Goal: Find specific page/section: Find specific page/section

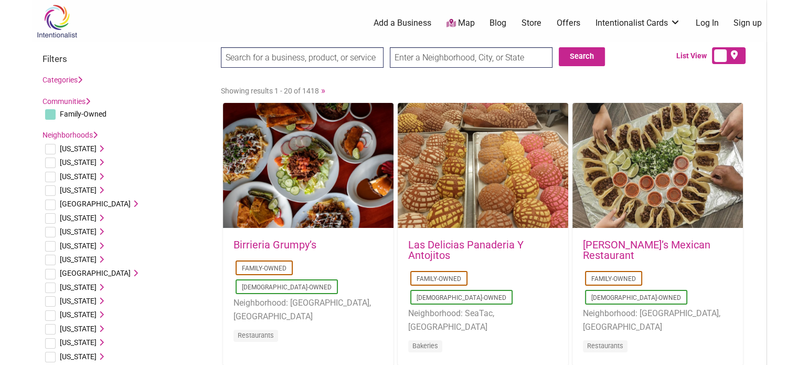
click at [50, 235] on input "checkbox" at bounding box center [50, 232] width 10 height 10
click at [51, 235] on input "checkbox" at bounding box center [50, 232] width 10 height 10
checkbox input "false"
click at [50, 217] on input "checkbox" at bounding box center [50, 218] width 10 height 10
checkbox input "true"
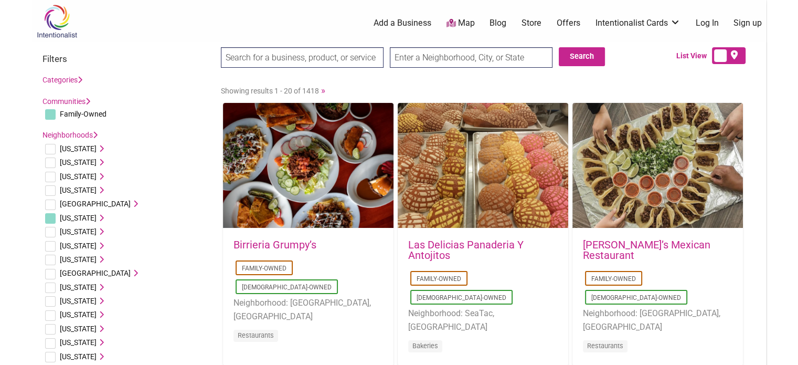
click at [416, 62] on input "text" at bounding box center [471, 57] width 163 height 20
type input "s"
type input "south san francisco"
click at [221, 47] on input "Search" at bounding box center [241, 58] width 40 height 22
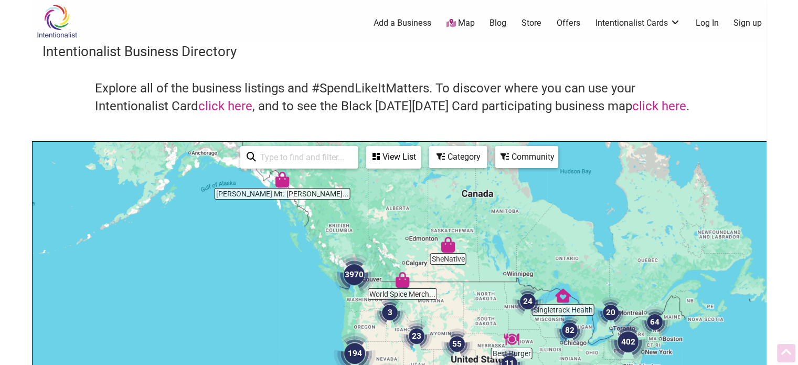
scroll to position [165, 0]
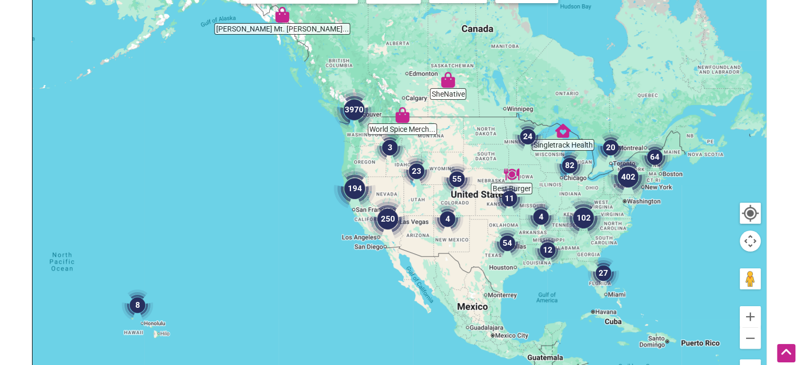
click at [353, 190] on img "194" at bounding box center [355, 188] width 42 height 42
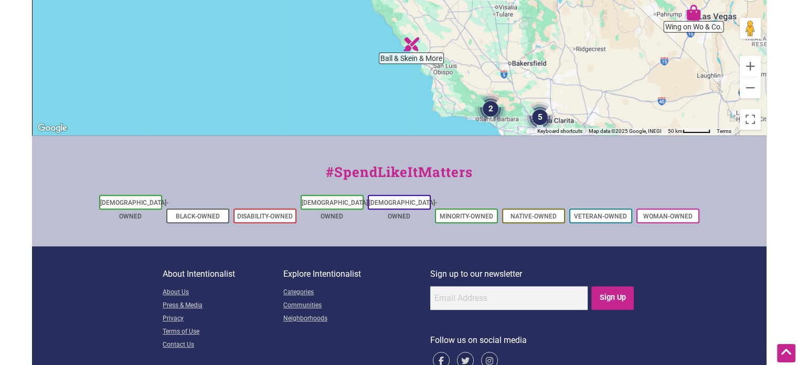
scroll to position [414, 0]
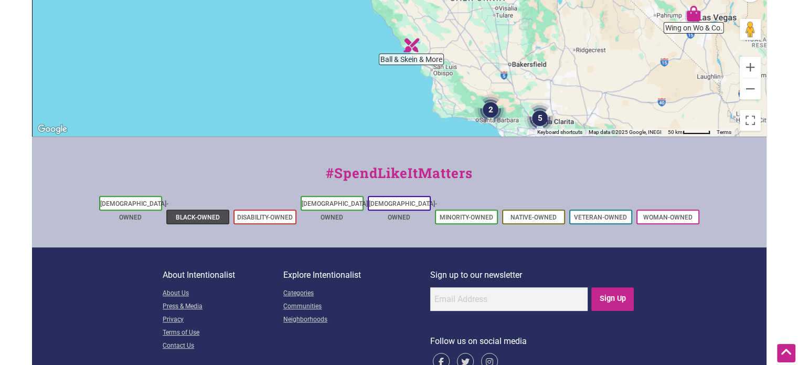
click at [207, 214] on link "Black-Owned" at bounding box center [198, 217] width 44 height 7
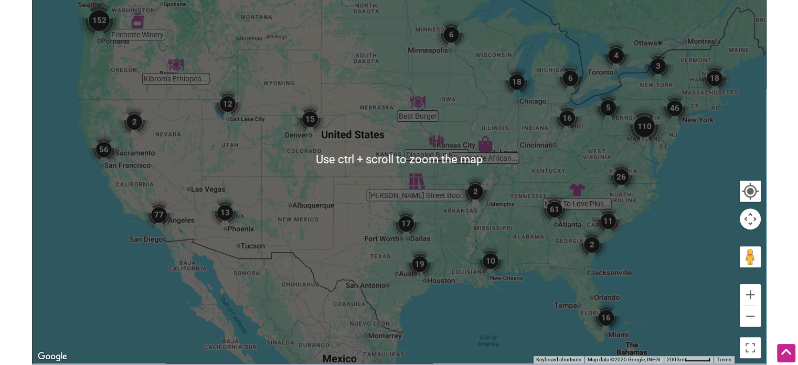
scroll to position [297, 0]
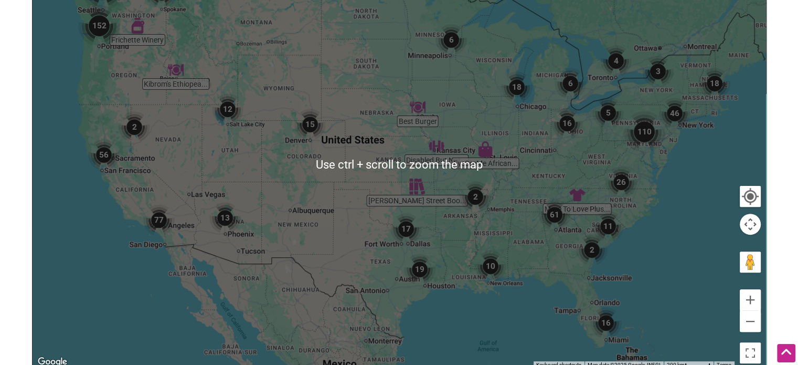
click at [103, 159] on img "56" at bounding box center [103, 154] width 31 height 31
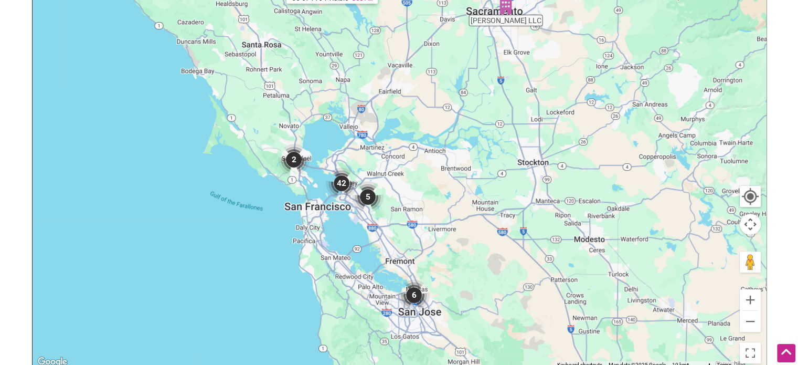
click at [338, 182] on img "42" at bounding box center [341, 182] width 31 height 31
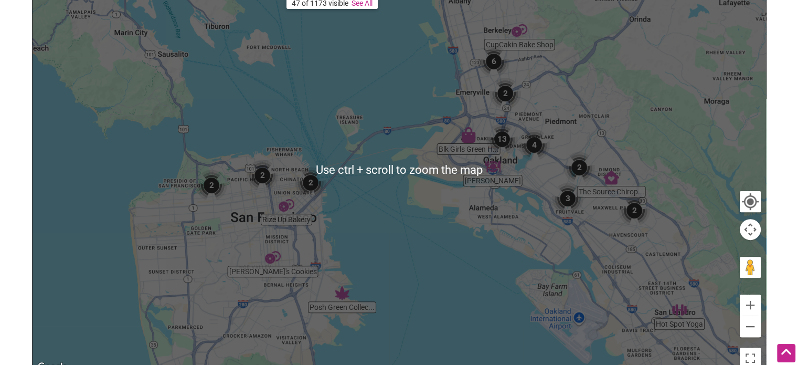
scroll to position [303, 0]
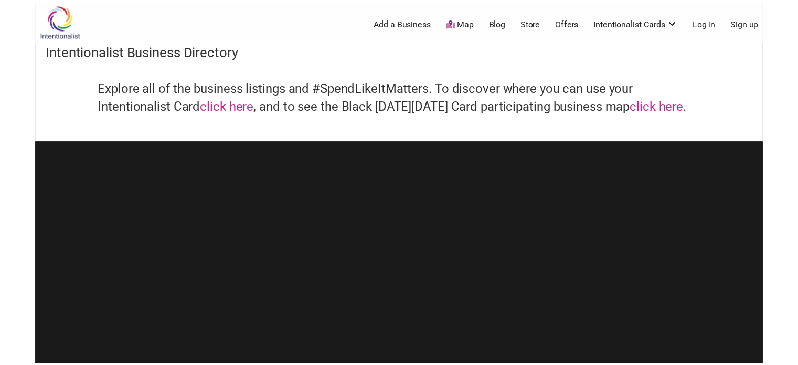
scroll to position [414, 0]
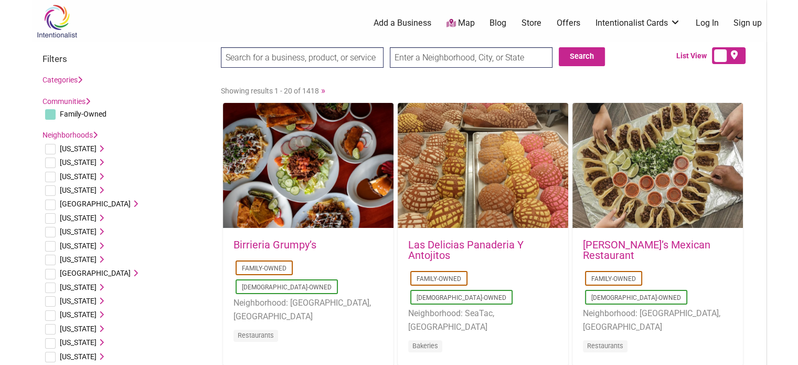
click at [430, 56] on input "text" at bounding box center [471, 57] width 163 height 20
type input "94080"
click at [575, 54] on button "Search" at bounding box center [582, 56] width 46 height 19
